Goal: Transaction & Acquisition: Purchase product/service

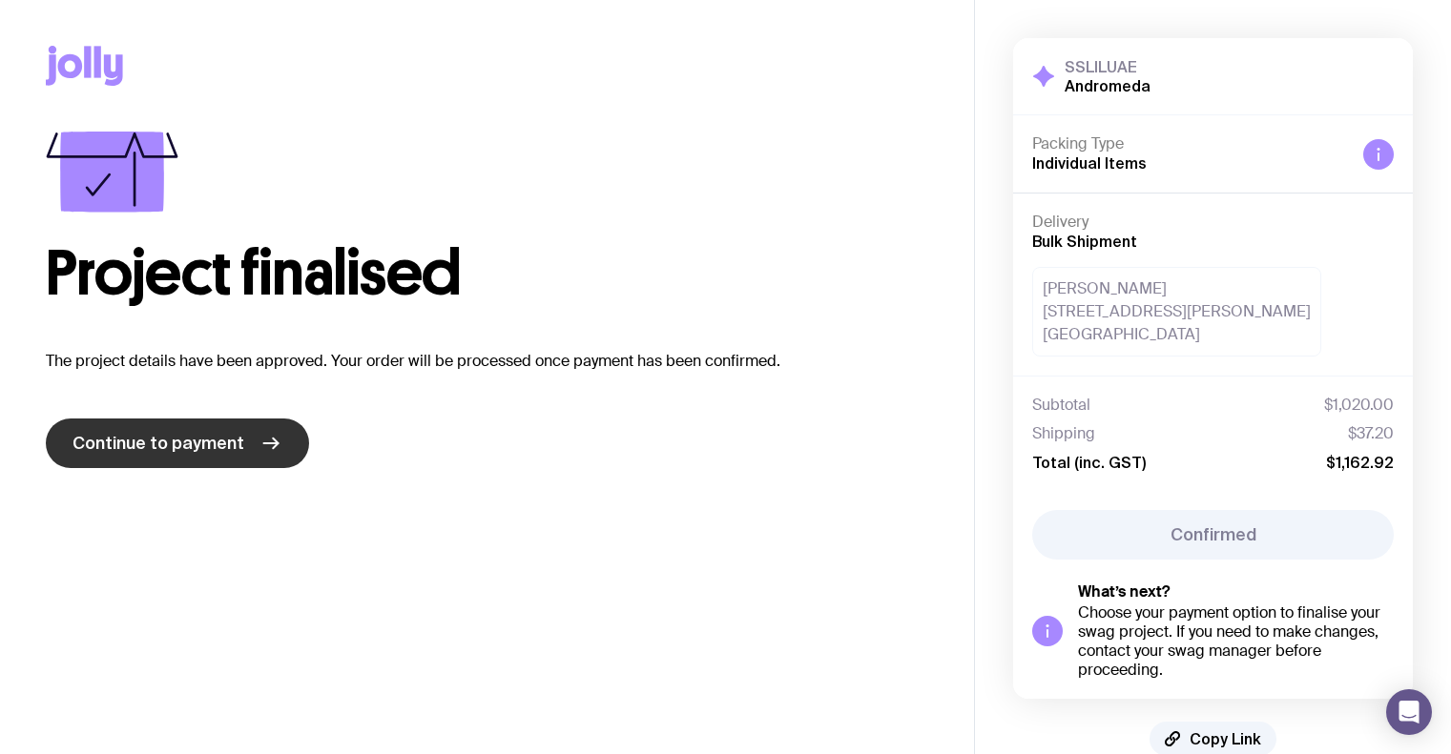
click at [205, 456] on link "Continue to payment" at bounding box center [177, 444] width 263 height 50
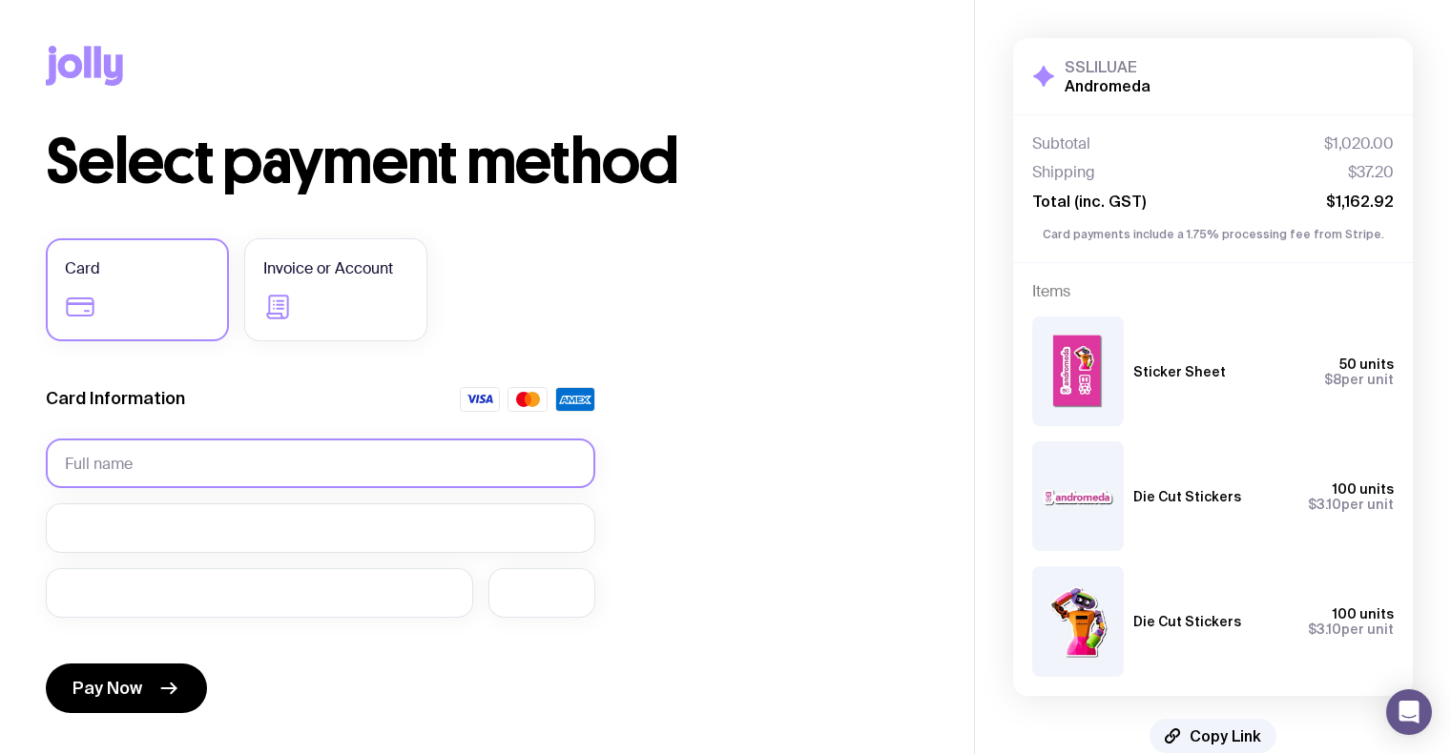
click at [250, 454] on input "text" at bounding box center [320, 464] width 549 height 50
type input "[PERSON_NAME]"
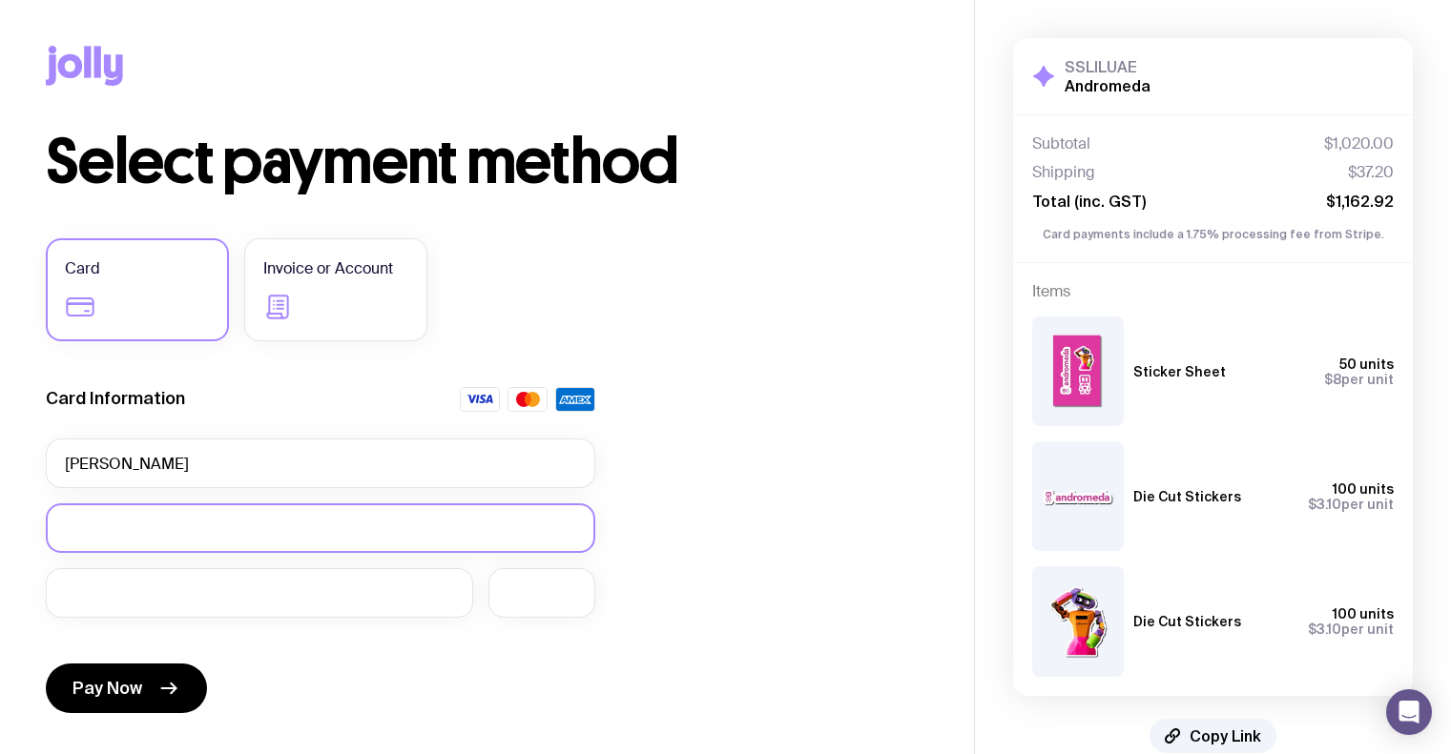
click at [223, 517] on div at bounding box center [320, 529] width 549 height 50
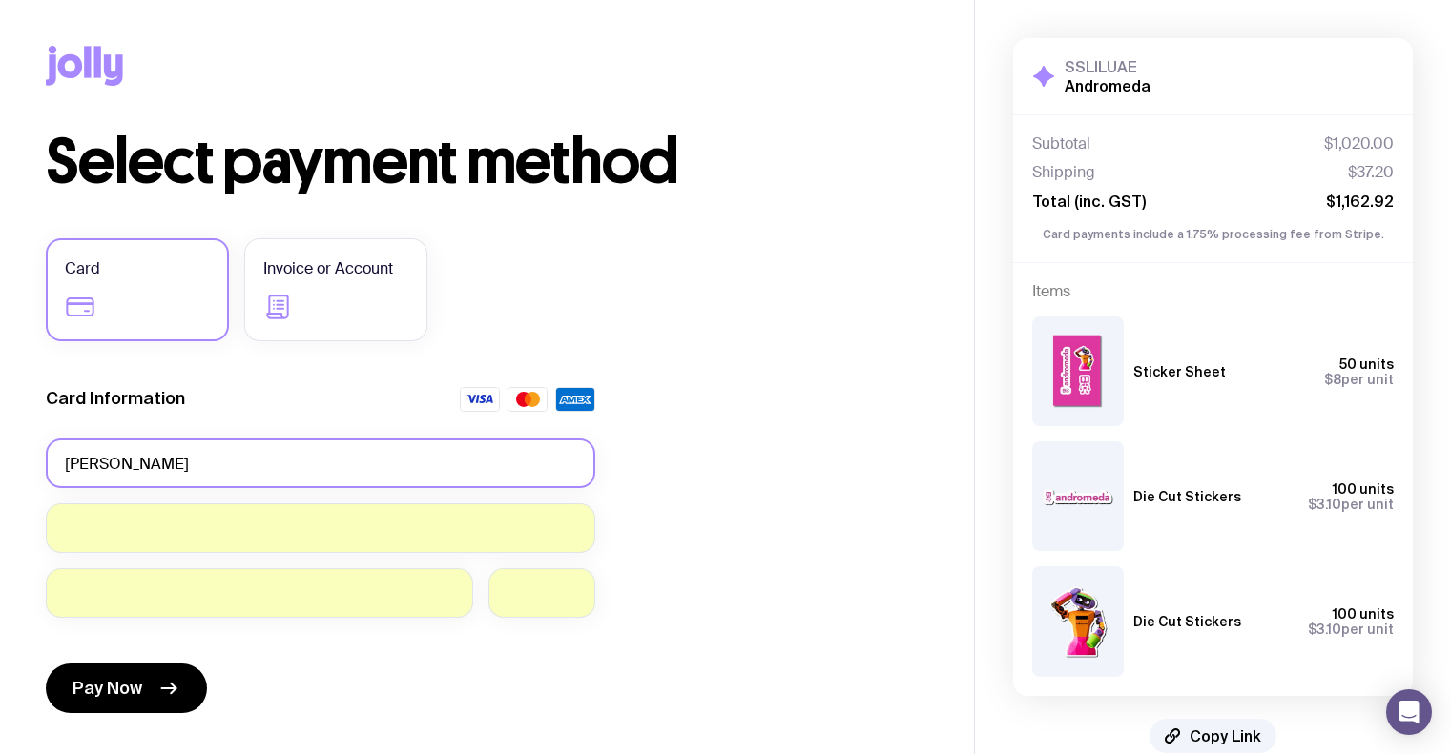
drag, startPoint x: 236, startPoint y: 463, endPoint x: 57, endPoint y: 470, distance: 178.5
click at [57, 470] on input "[PERSON_NAME]" at bounding box center [320, 464] width 549 height 50
type input "Andromeda Robotics"
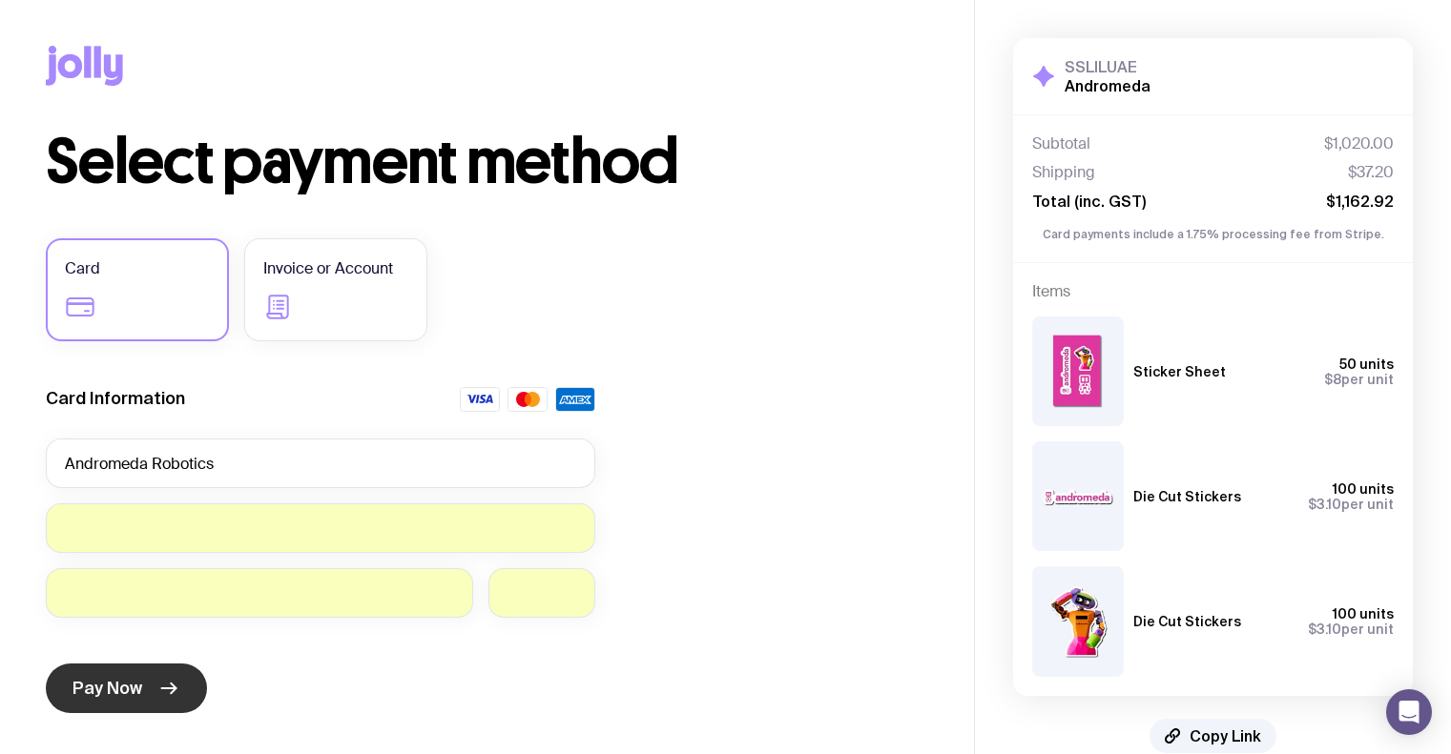
click at [129, 702] on button "Pay Now" at bounding box center [126, 689] width 161 height 50
